Goal: Task Accomplishment & Management: Manage account settings

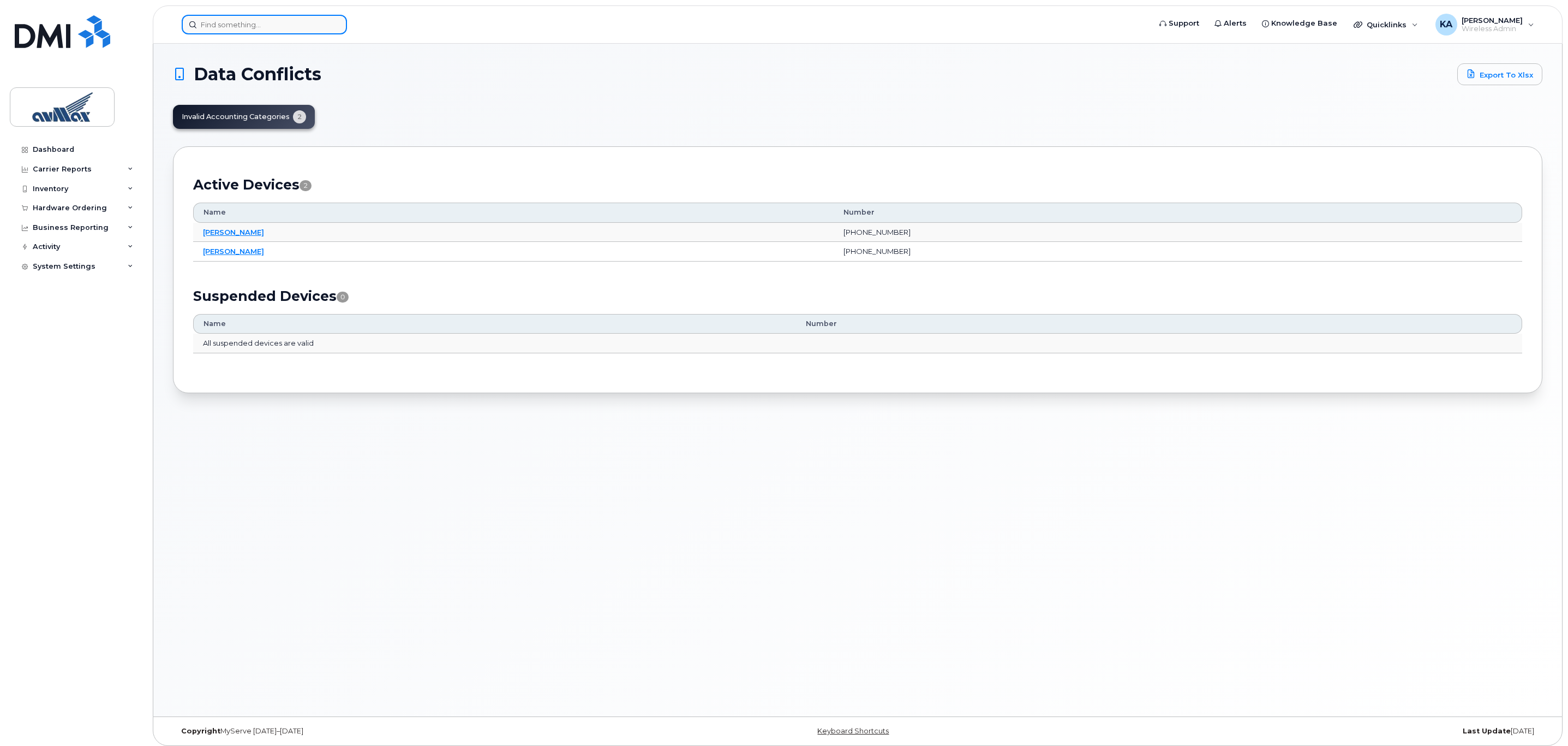
click at [238, 24] on input at bounding box center [264, 25] width 165 height 20
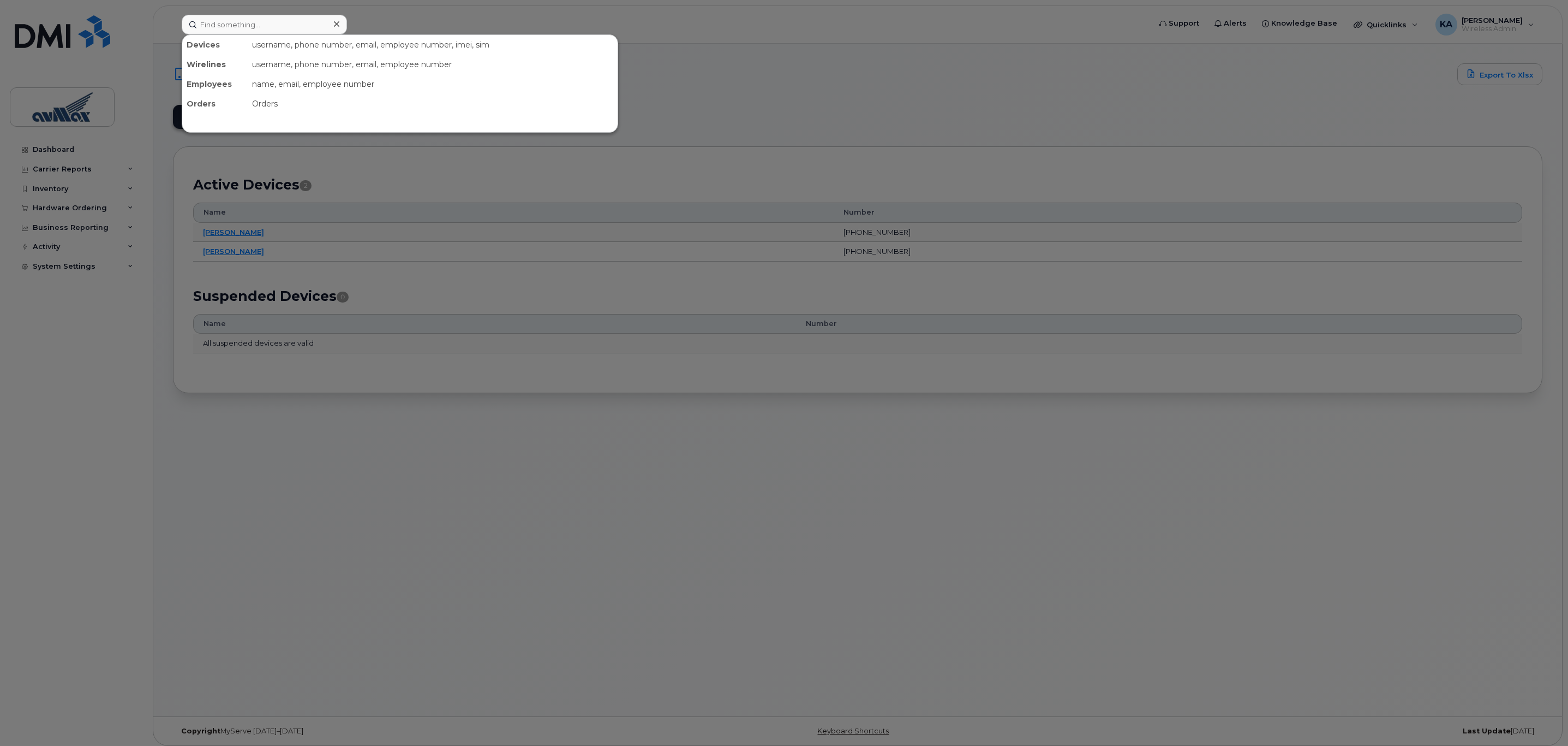
click at [481, 493] on div at bounding box center [784, 373] width 1568 height 746
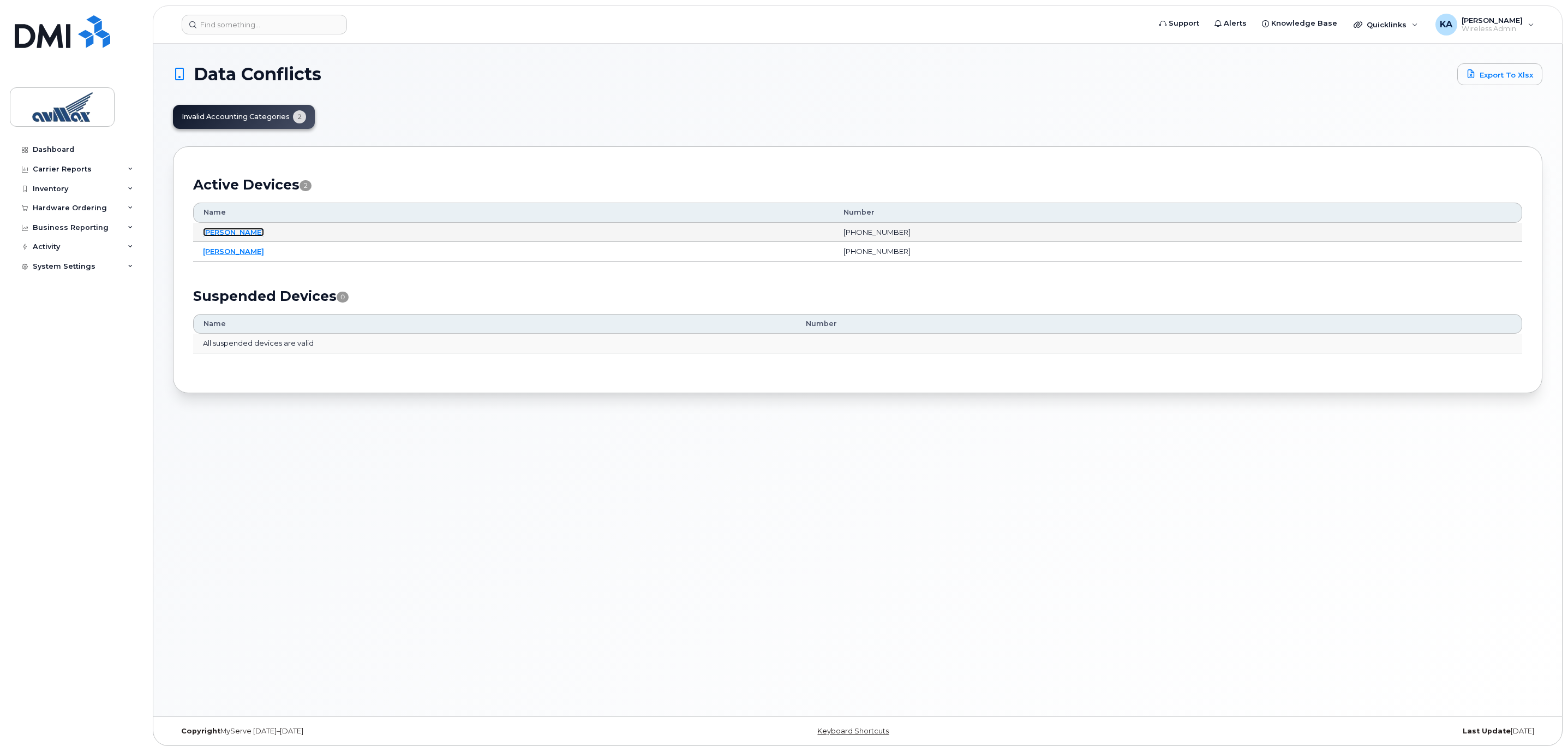
click at [261, 233] on link "[PERSON_NAME]" at bounding box center [233, 232] width 61 height 9
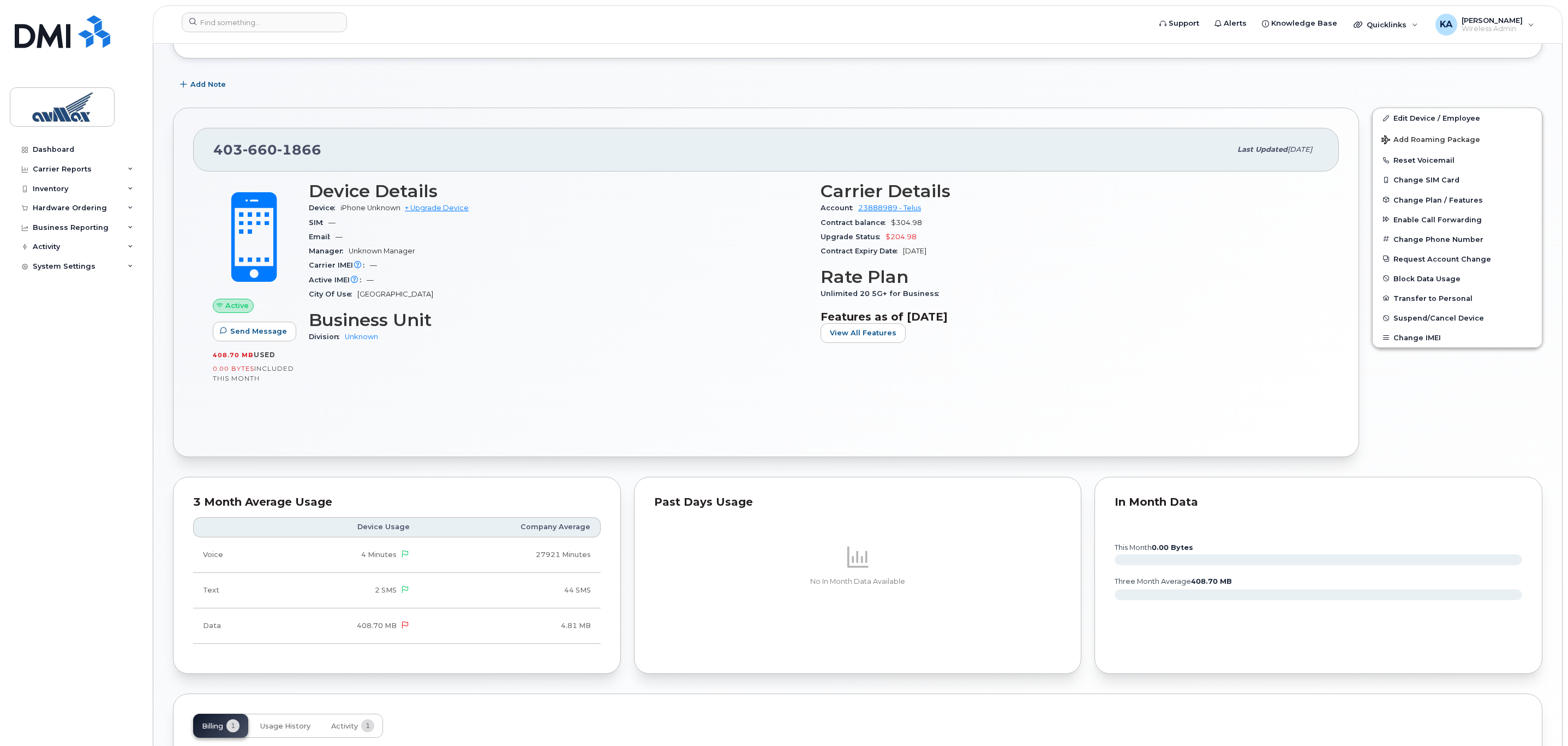
scroll to position [246, 0]
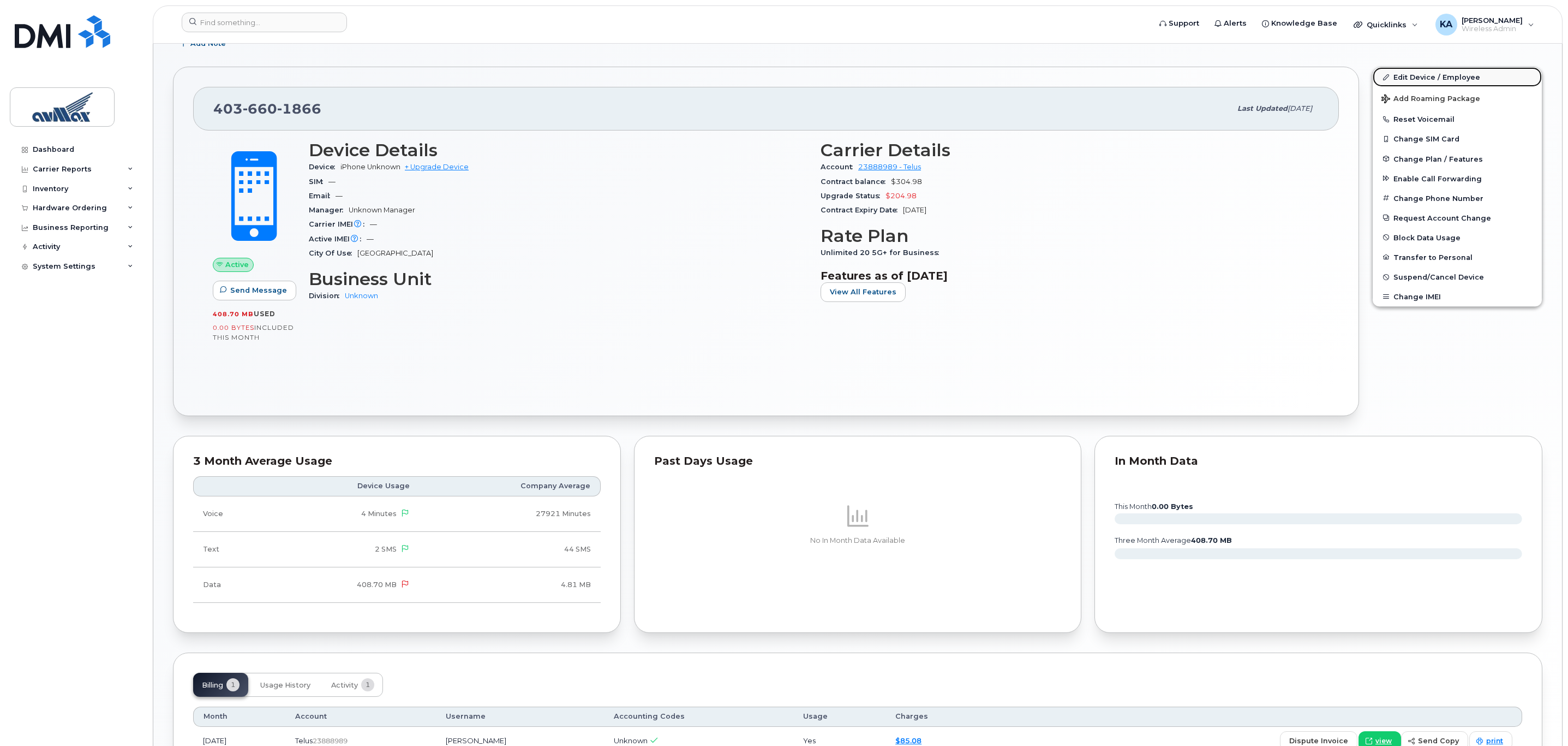
click at [1405, 77] on link "Edit Device / Employee" at bounding box center [1458, 77] width 169 height 20
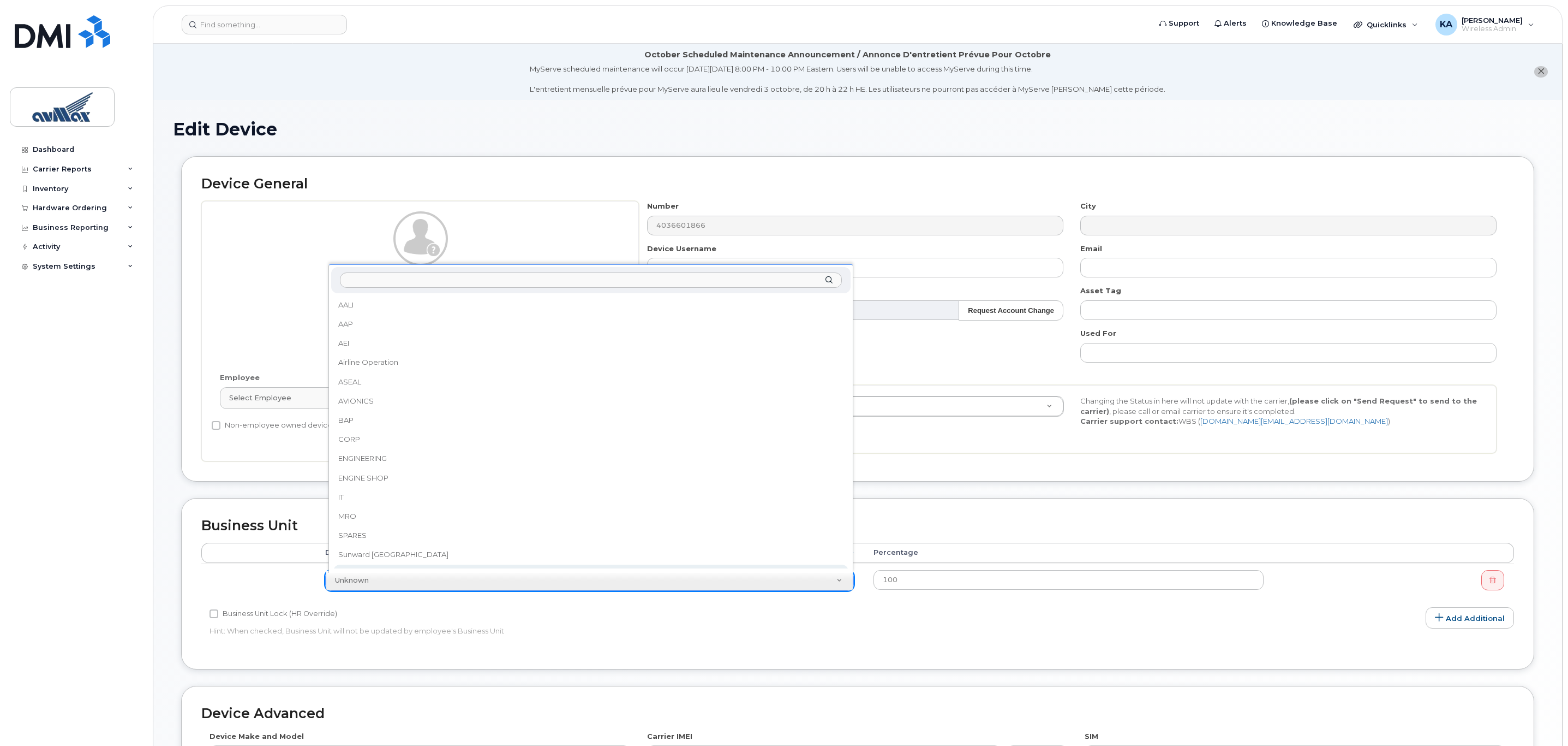
scroll to position [2, 0]
select select "15699"
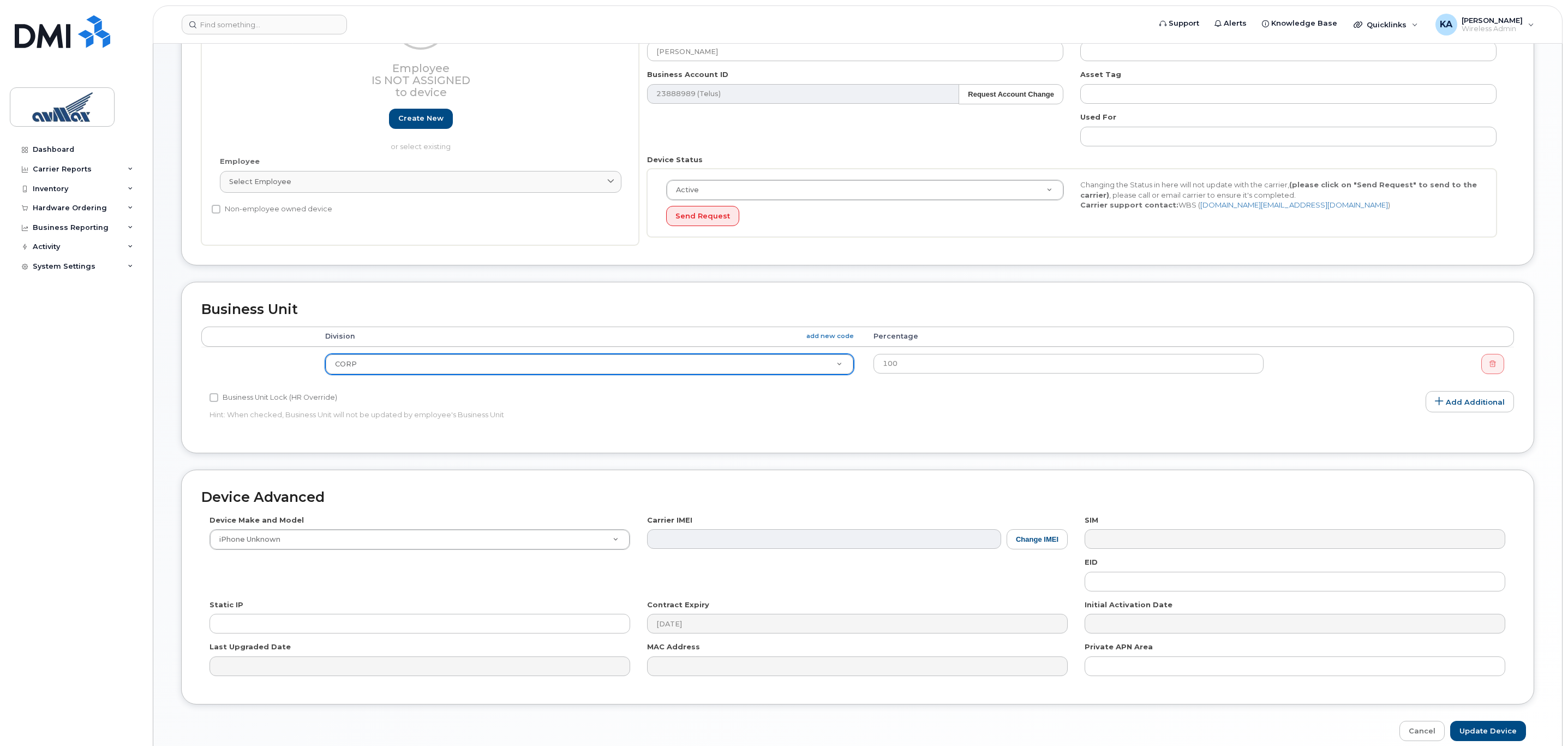
scroll to position [271, 0]
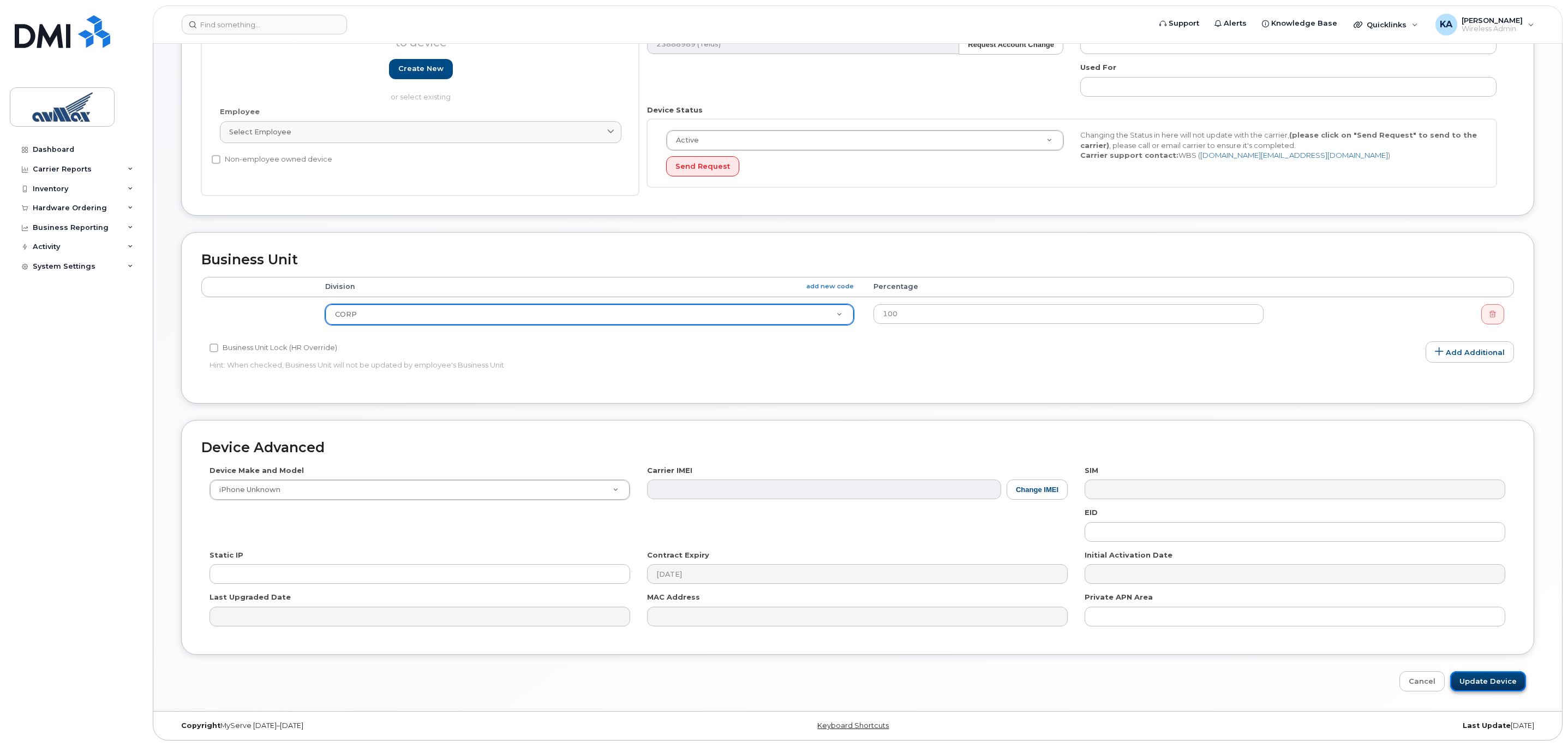
click at [1499, 677] on input "Update Device" at bounding box center [1487, 680] width 76 height 20
type input "Saving..."
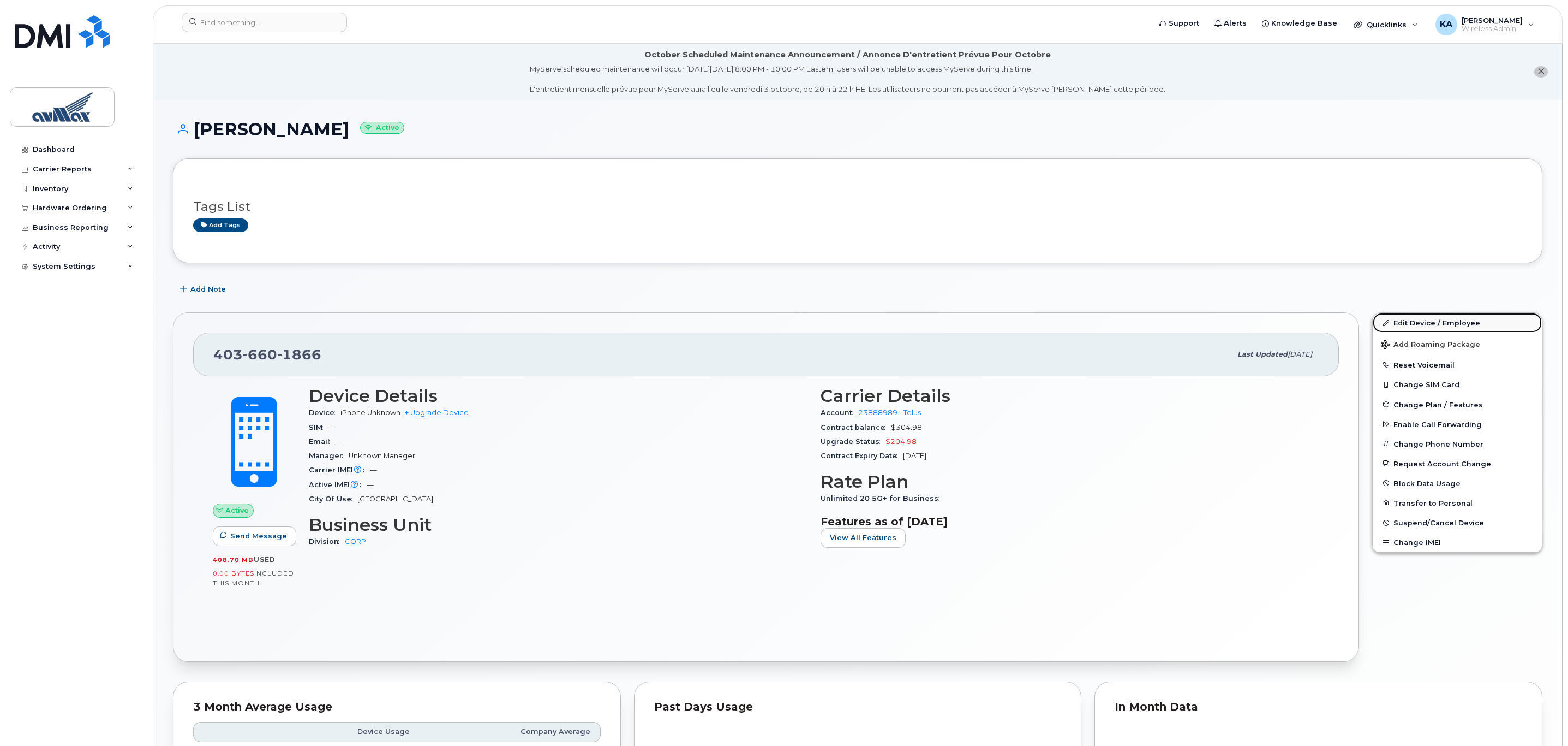
click at [1421, 323] on link "Edit Device / Employee" at bounding box center [1458, 322] width 169 height 20
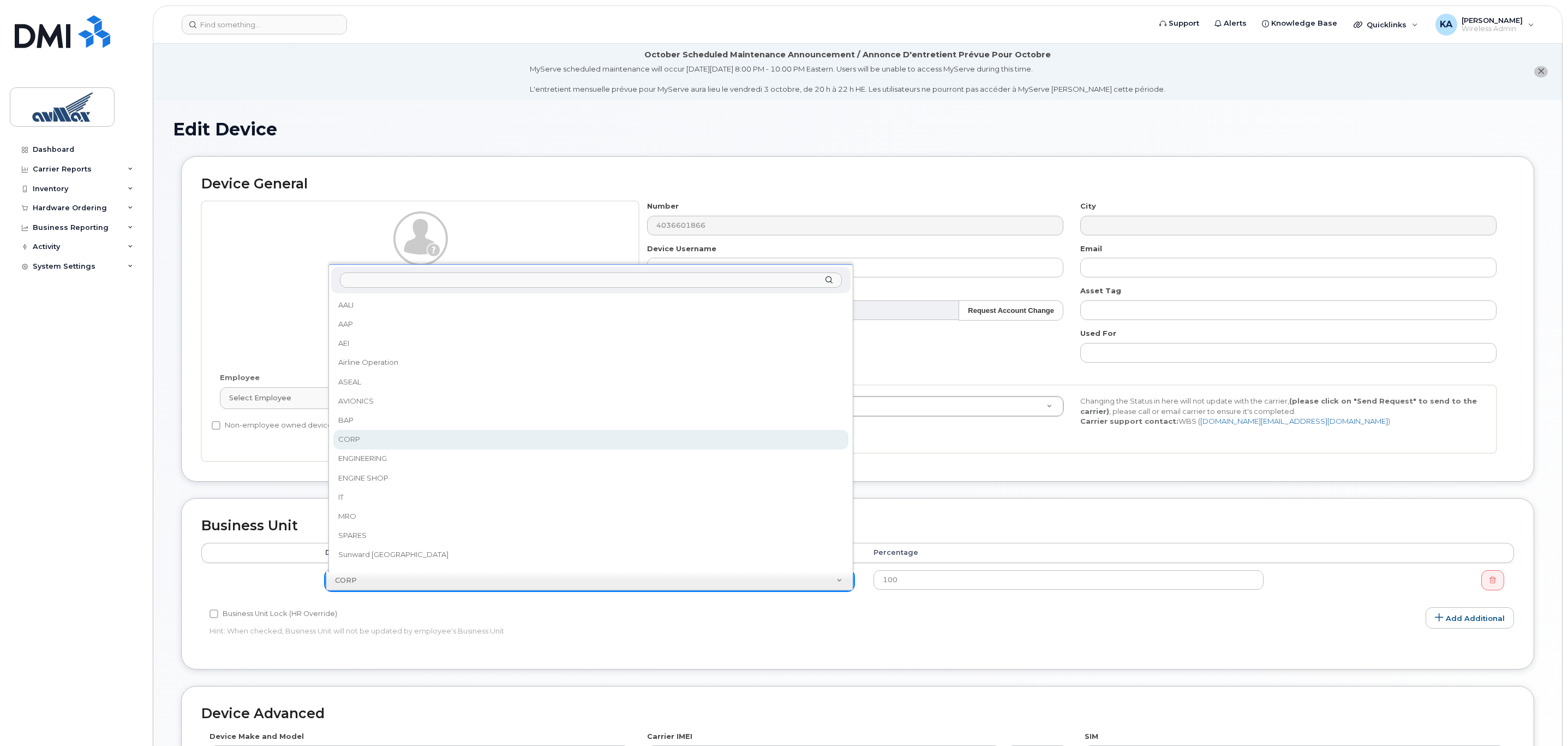
scroll to position [2, 0]
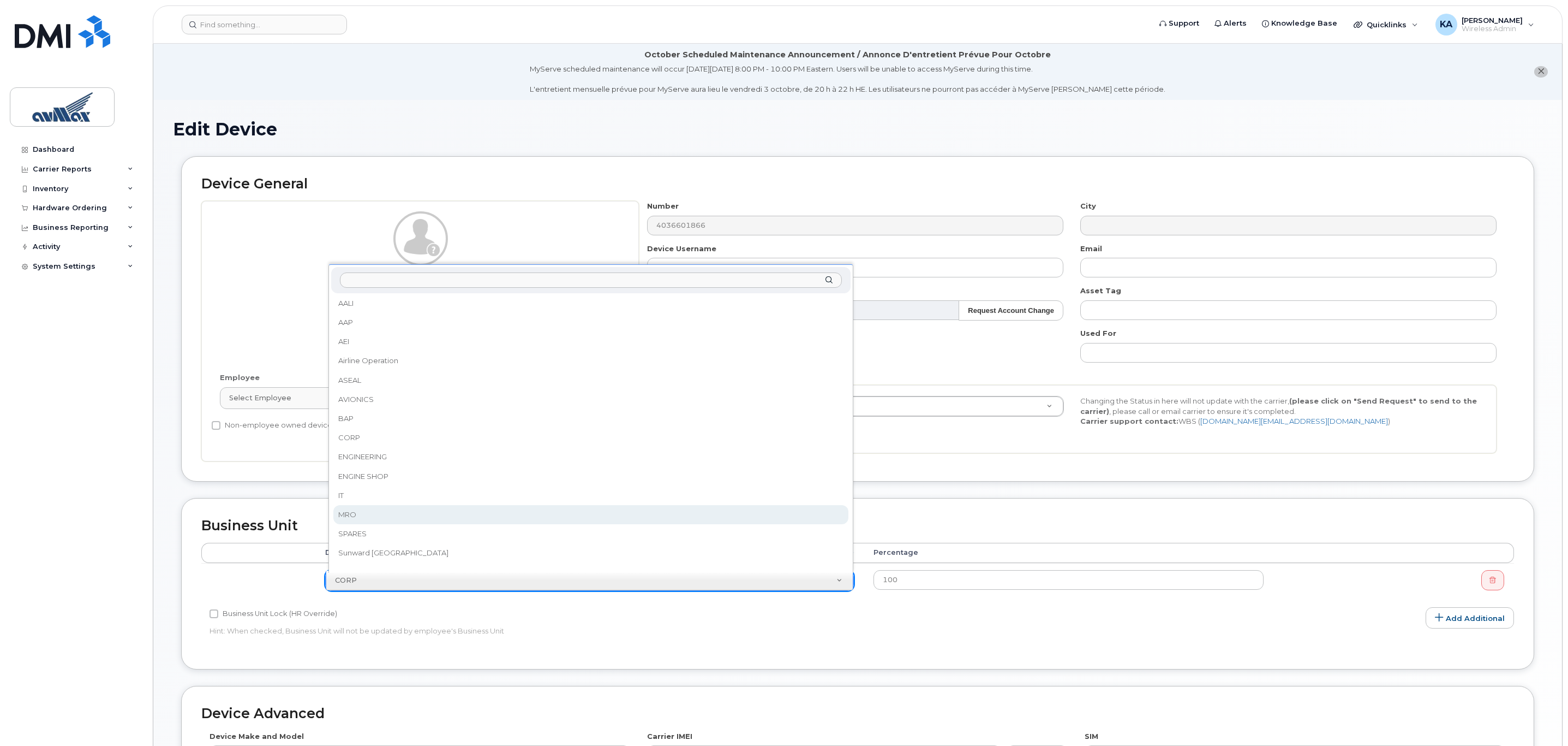
select select "15696"
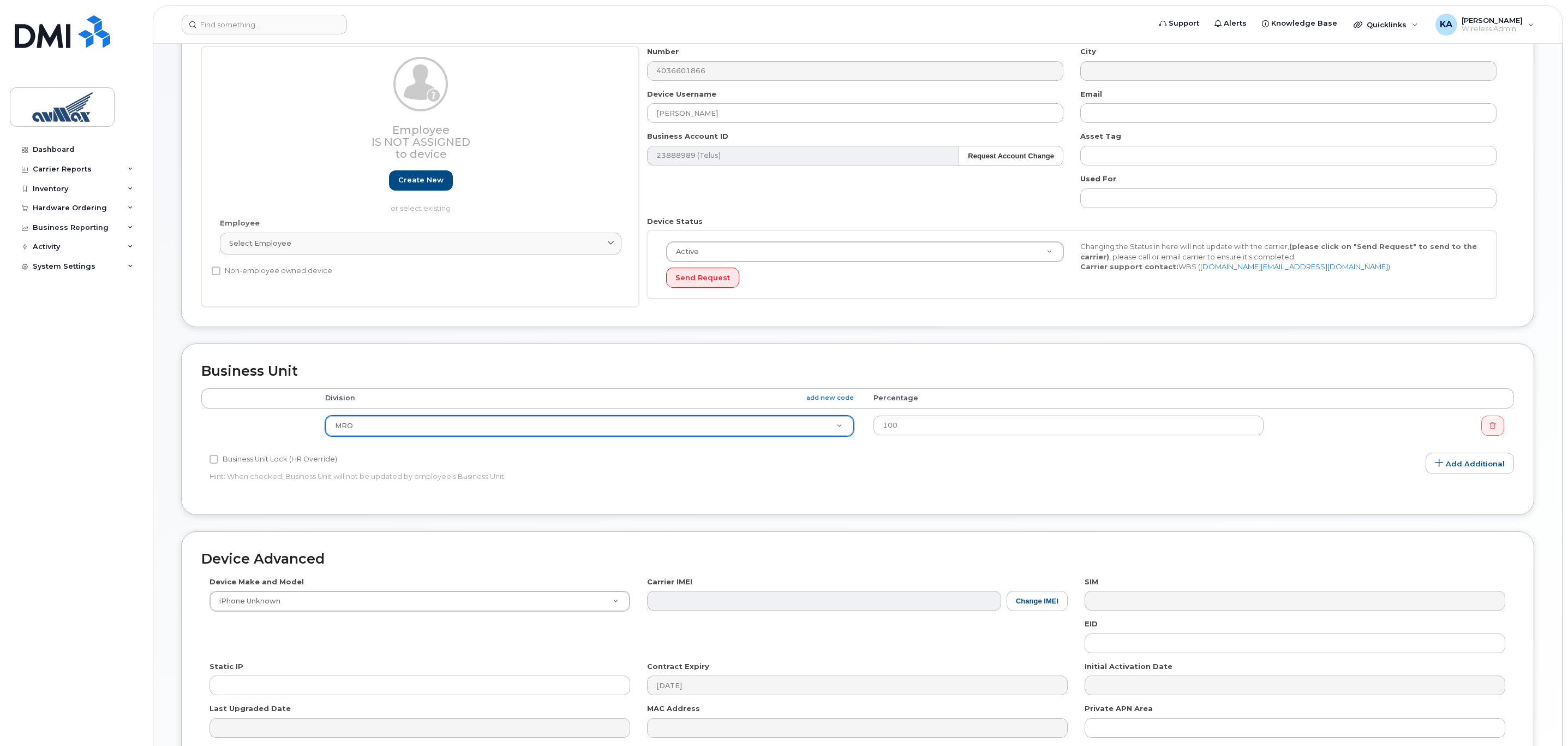
scroll to position [271, 0]
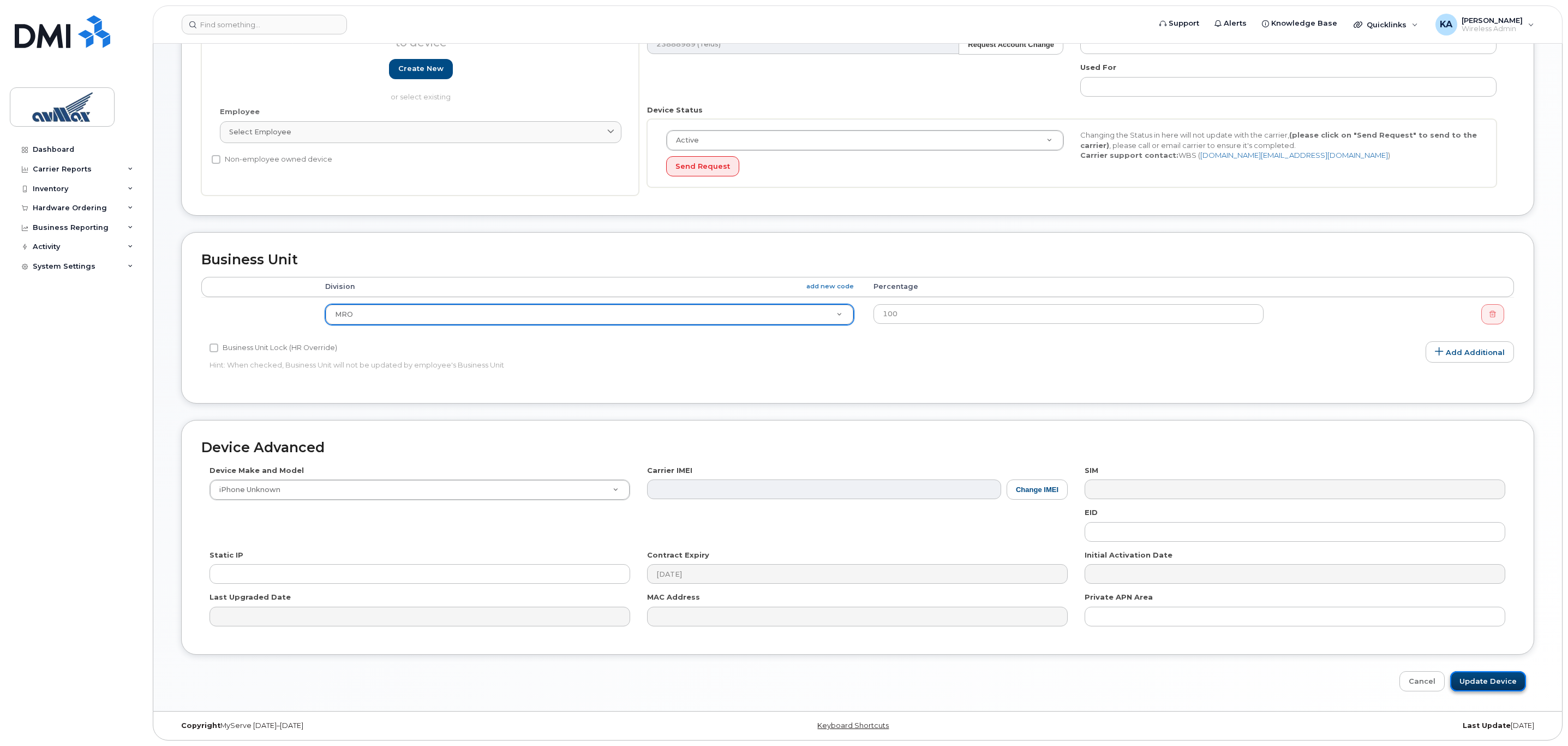
click at [1492, 681] on input "Update Device" at bounding box center [1487, 680] width 76 height 20
type input "Saving..."
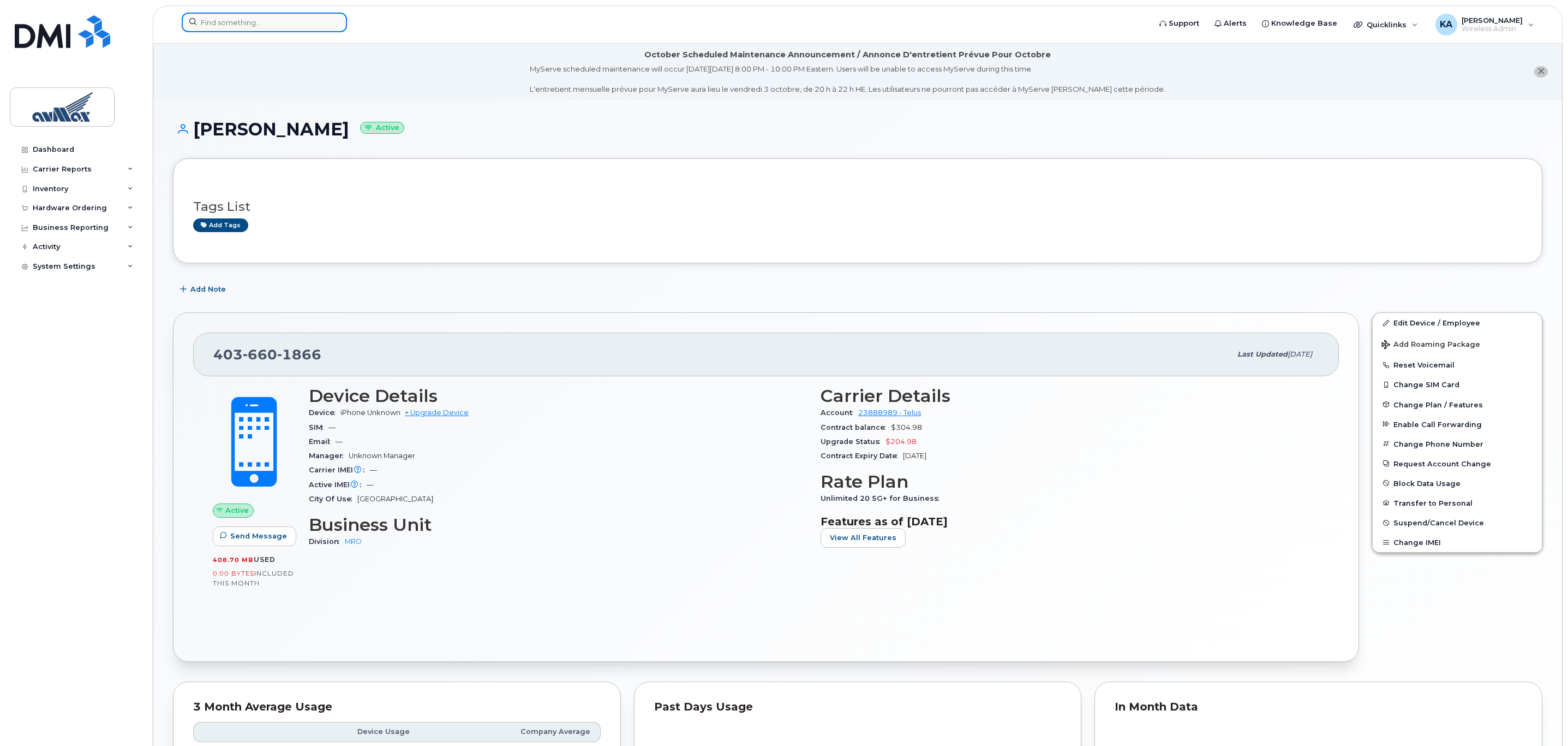
click at [248, 21] on input at bounding box center [264, 23] width 165 height 20
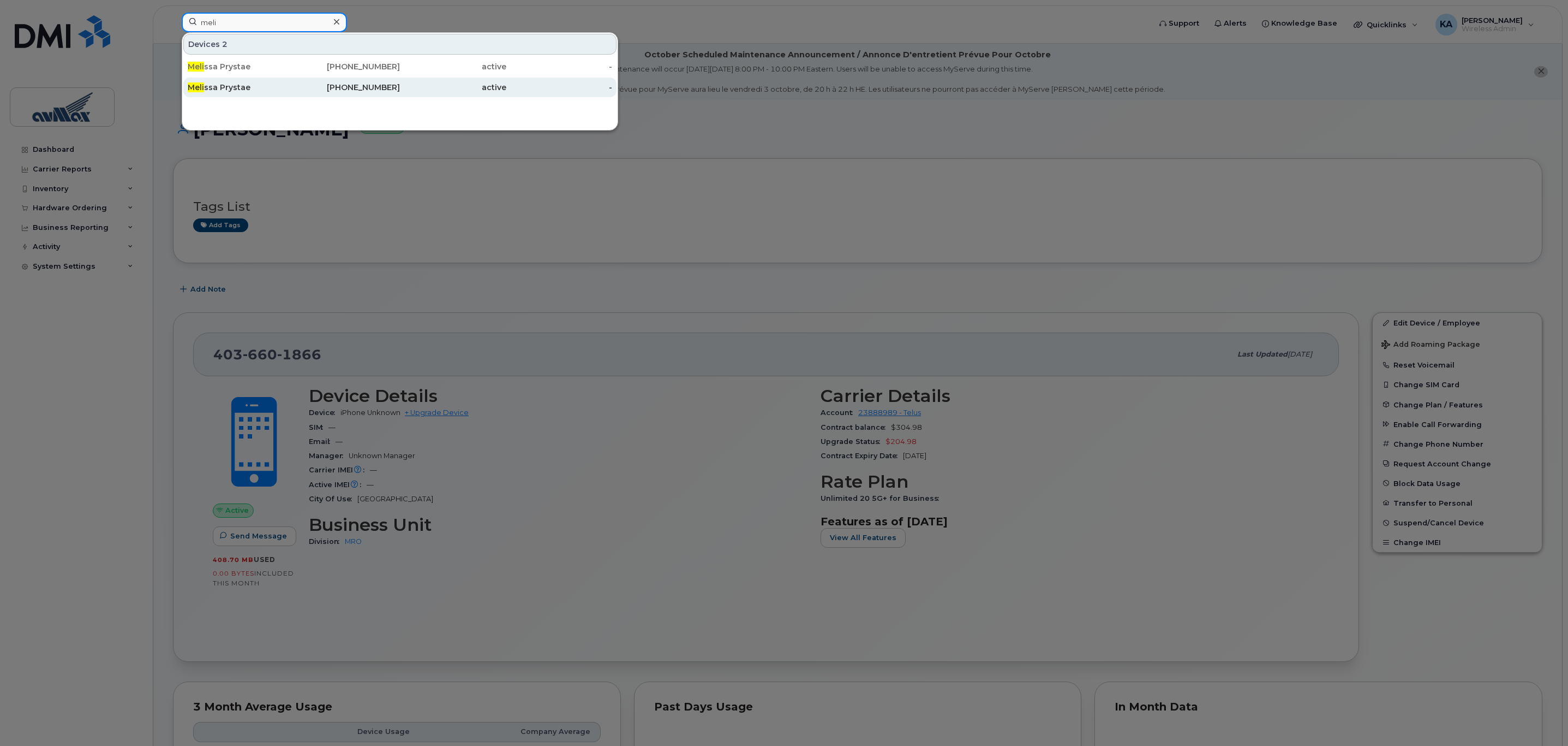
type input "meli"
click at [215, 89] on div "Meli ssa [PERSON_NAME]" at bounding box center [241, 87] width 106 height 11
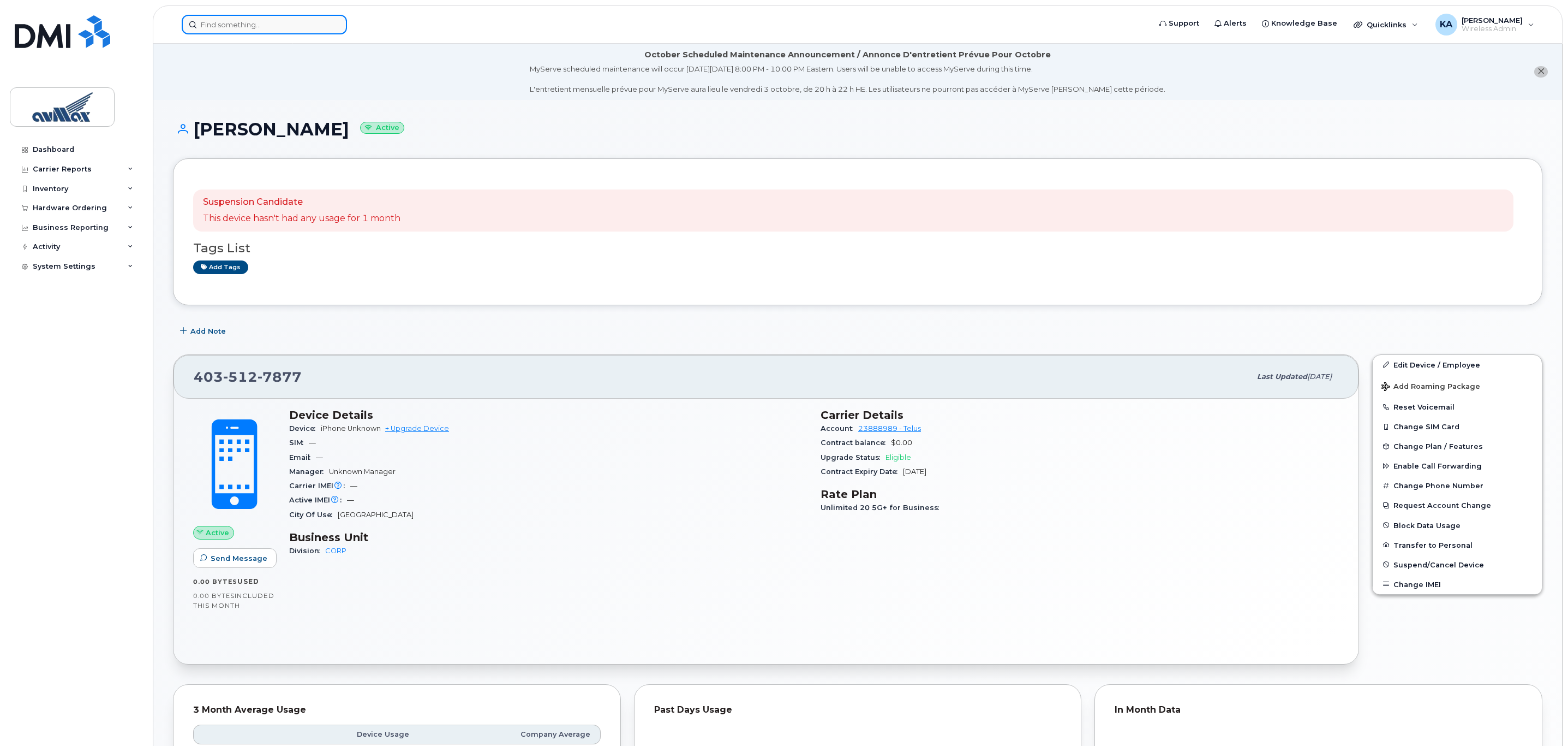
click at [234, 28] on input at bounding box center [264, 25] width 165 height 20
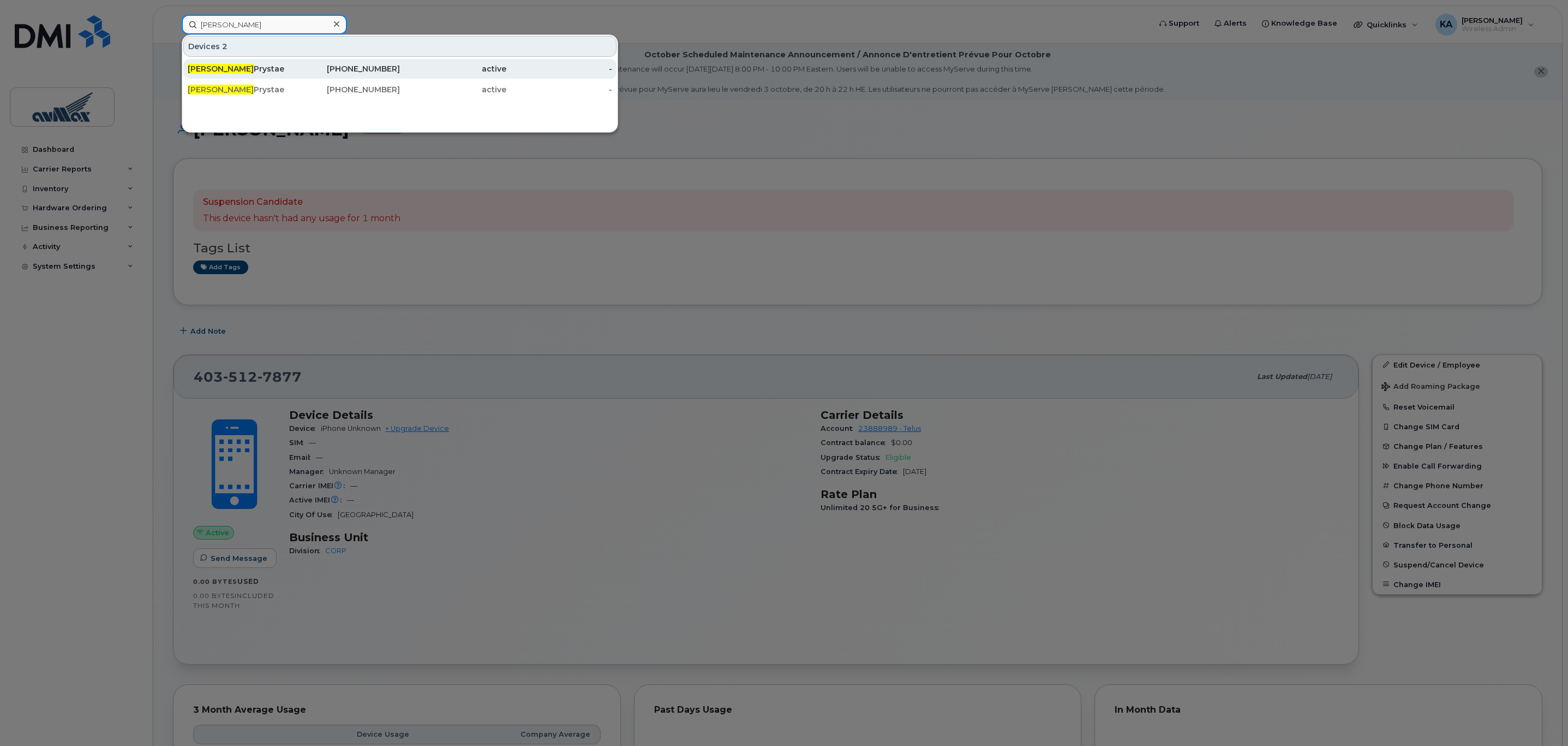
type input "melissa"
click at [238, 69] on div "Melissa Prystae" at bounding box center [241, 69] width 106 height 11
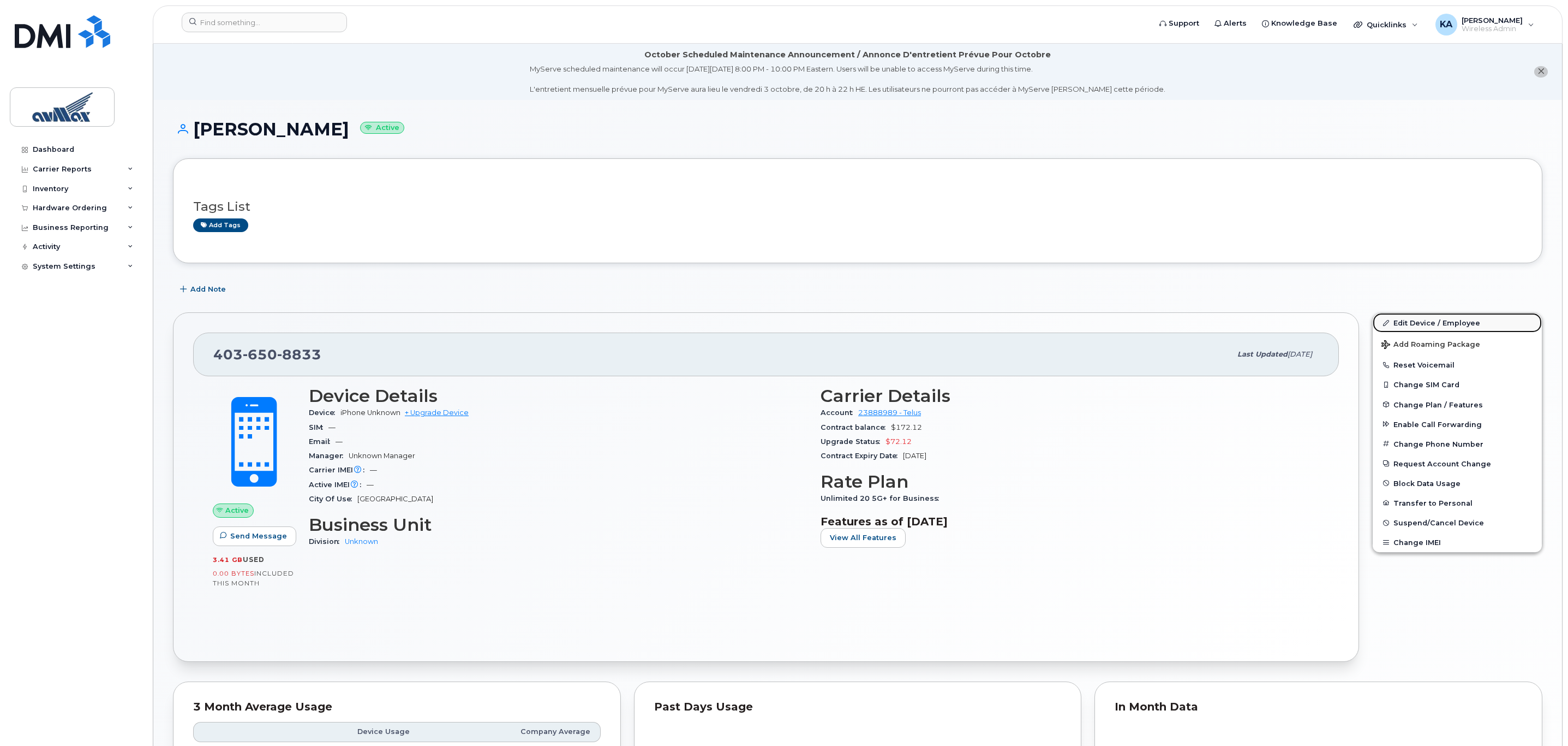
click at [1466, 322] on link "Edit Device / Employee" at bounding box center [1458, 322] width 169 height 20
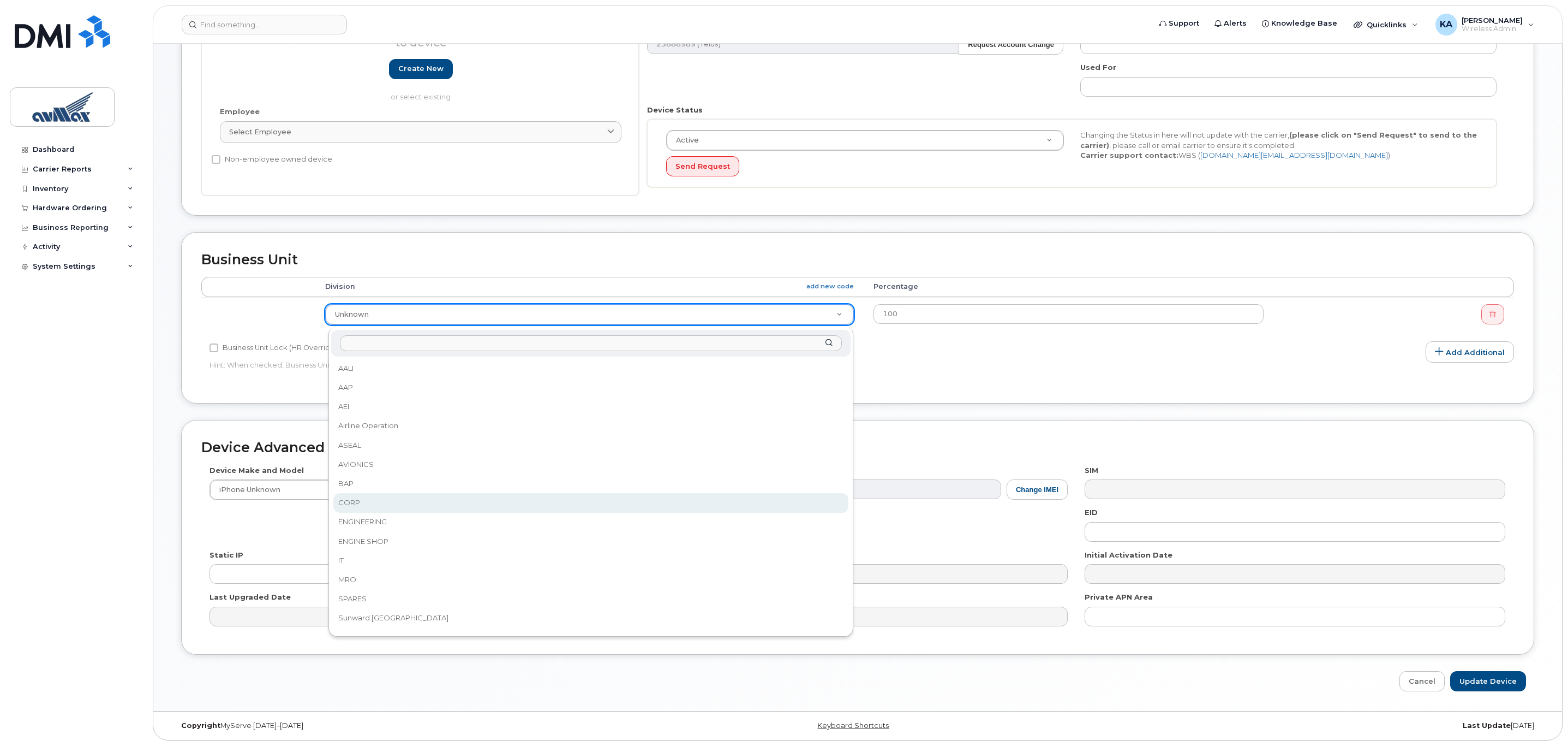
select select "15699"
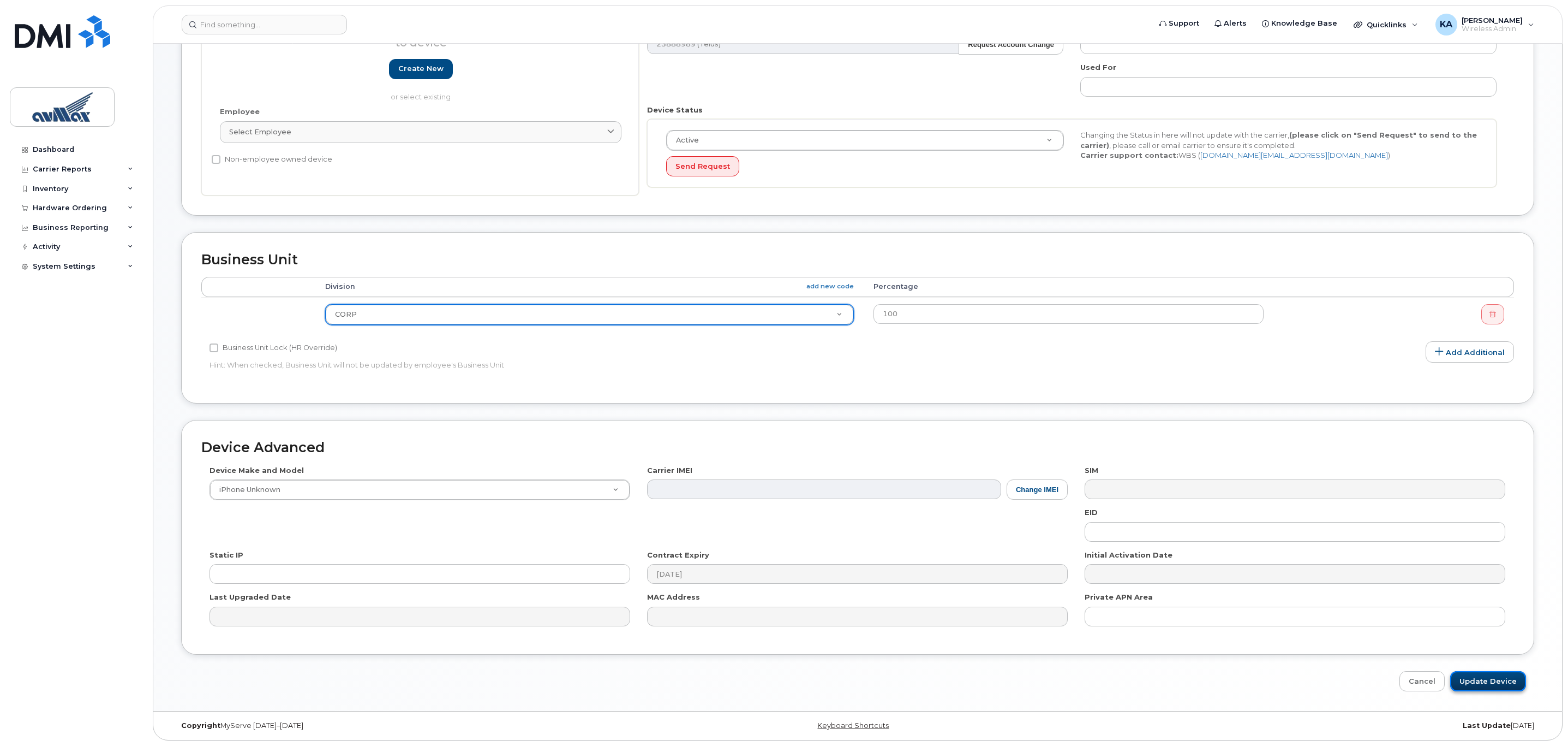
click at [1494, 679] on input "Update Device" at bounding box center [1487, 680] width 76 height 20
type input "Saving..."
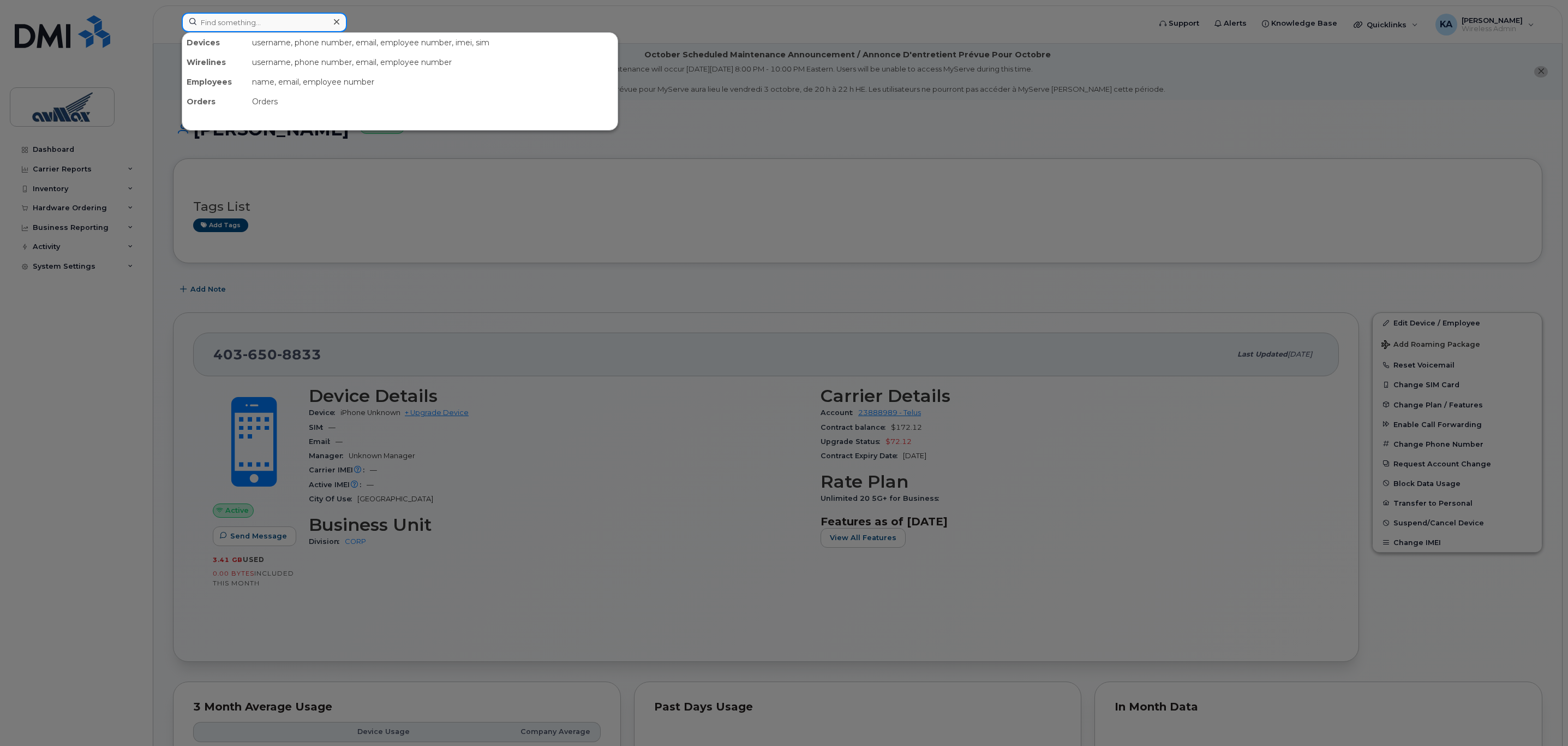
click at [246, 22] on input at bounding box center [264, 23] width 165 height 20
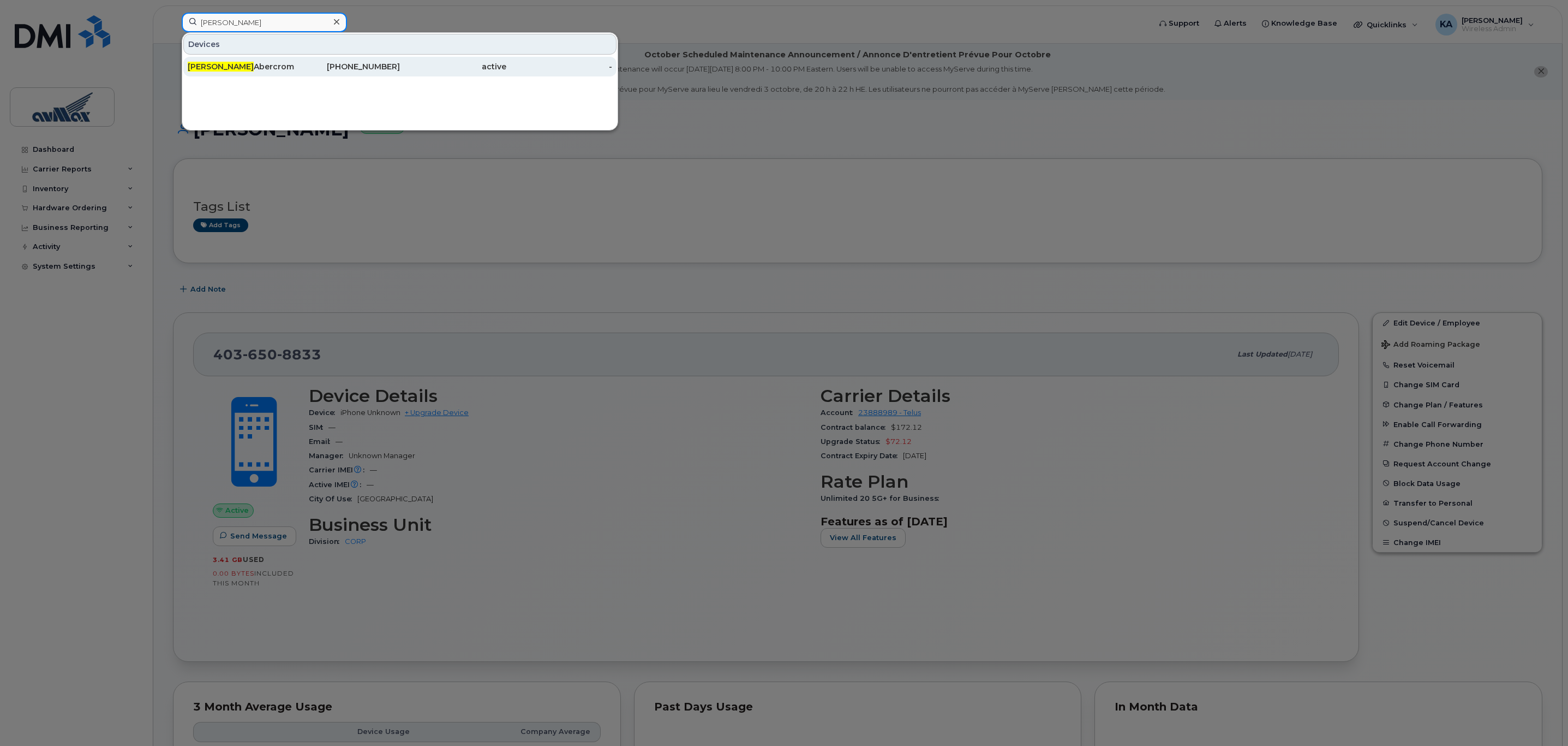
type input "[PERSON_NAME]"
click at [248, 70] on div "Kathryn Abercrombie" at bounding box center [241, 66] width 106 height 11
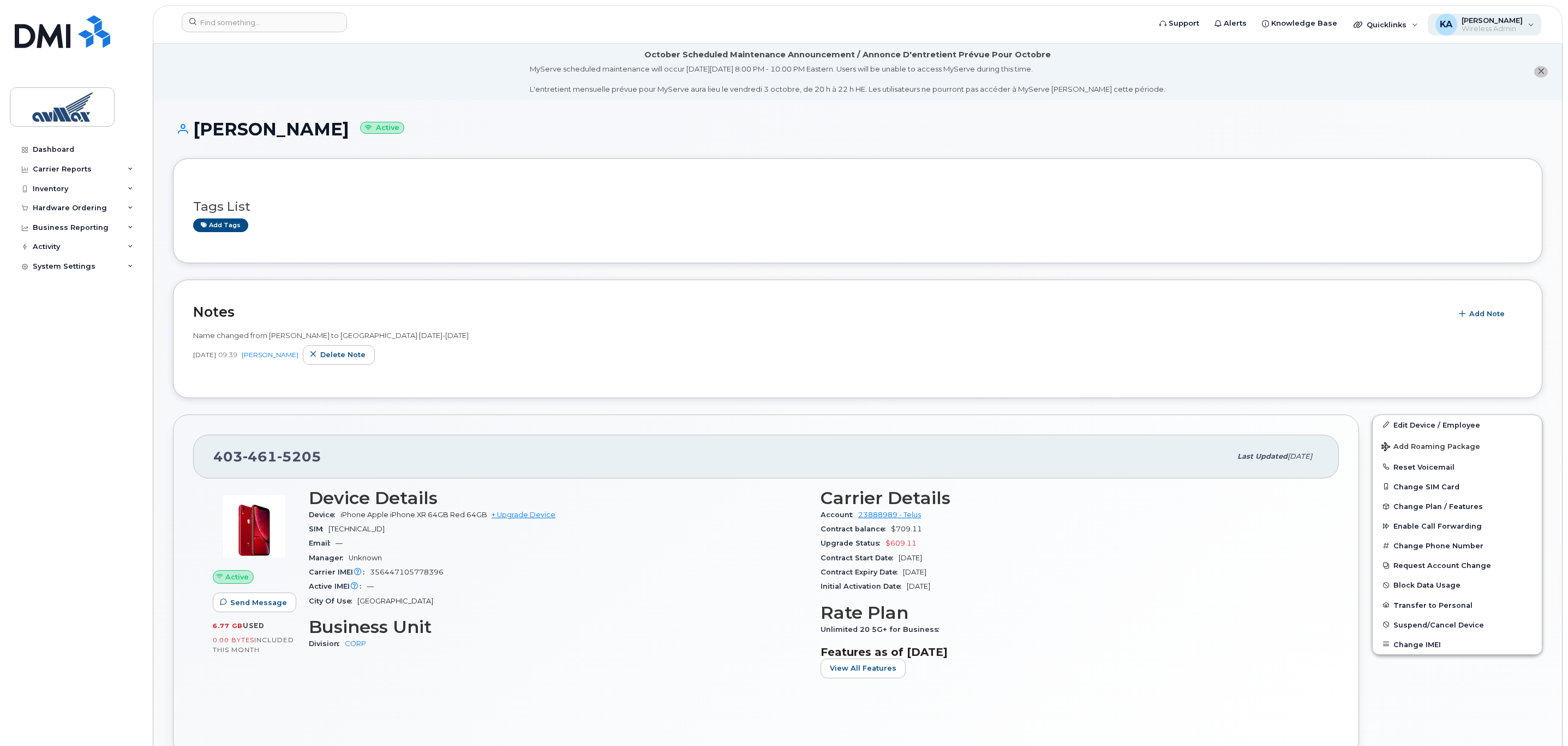
click at [1486, 29] on span "Wireless Admin" at bounding box center [1491, 29] width 61 height 9
click at [1413, 108] on div "Sign out" at bounding box center [1462, 107] width 157 height 20
